Goal: Task Accomplishment & Management: Complete application form

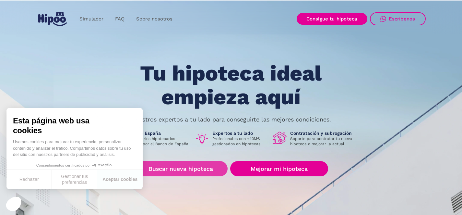
click at [180, 167] on link "Buscar nueva hipoteca" at bounding box center [181, 168] width 94 height 15
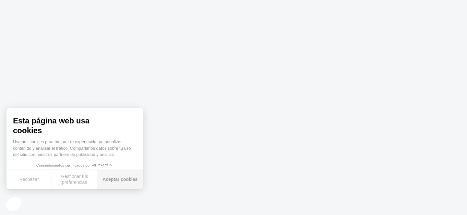
click at [131, 187] on button "Aceptar cookies" at bounding box center [119, 179] width 45 height 19
